Goal: Task Accomplishment & Management: Complete application form

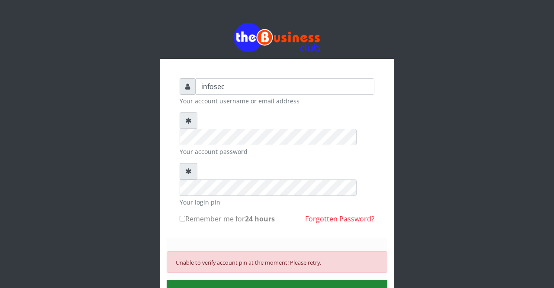
click at [274, 280] on button "SIGN IN" at bounding box center [277, 291] width 221 height 22
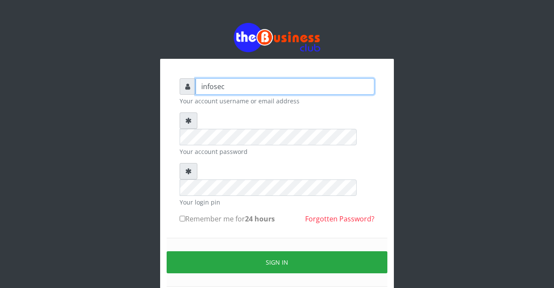
click at [284, 87] on input "infosec" at bounding box center [285, 86] width 179 height 16
type input "i"
type input "felicia123"
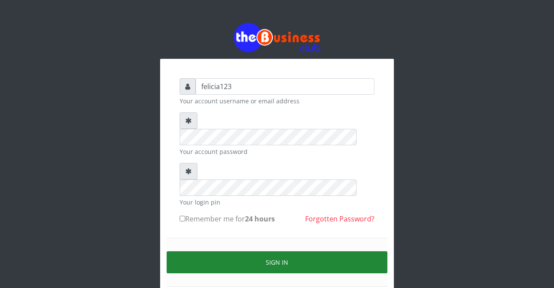
click at [275, 251] on button "Sign in" at bounding box center [277, 262] width 221 height 22
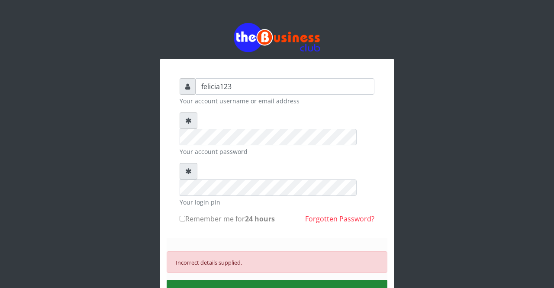
click at [278, 280] on button "SIGN IN" at bounding box center [277, 291] width 221 height 22
